Goal: Go to known website: Go to known website

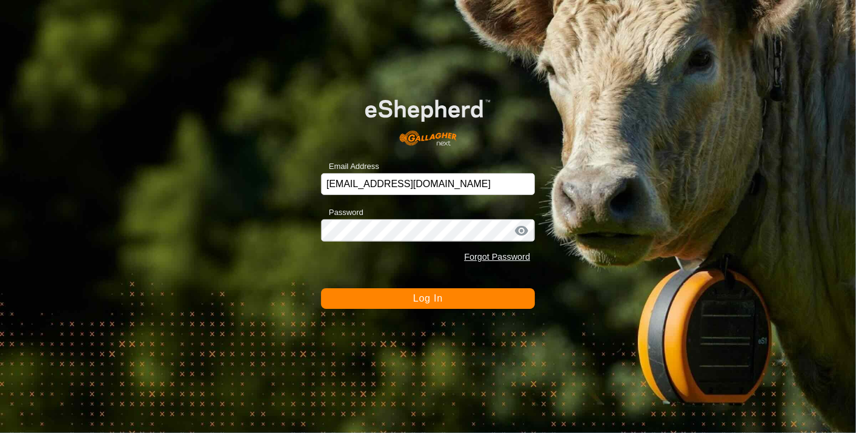
click at [415, 299] on span "Log In" at bounding box center [428, 298] width 30 height 10
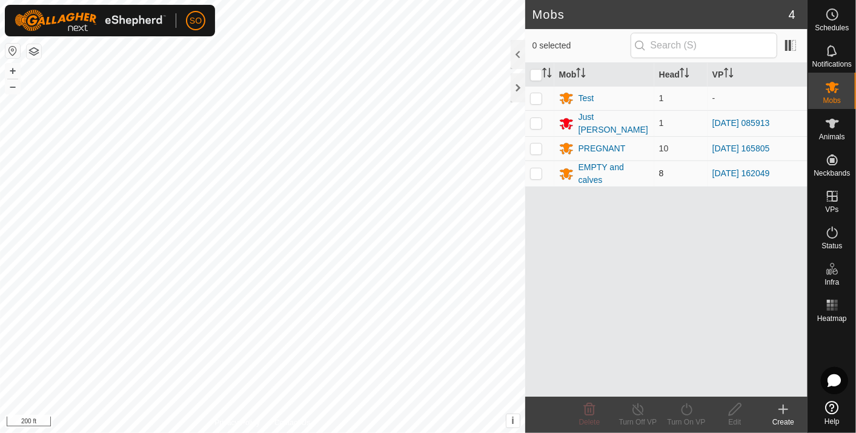
click at [595, 158] on div "Mobs 4 0 selected Mob Head VP Test 1 - Just Billy 1 2025-08-10 085913 PREGNANT …" at bounding box center [404, 216] width 808 height 433
